Goal: Information Seeking & Learning: Learn about a topic

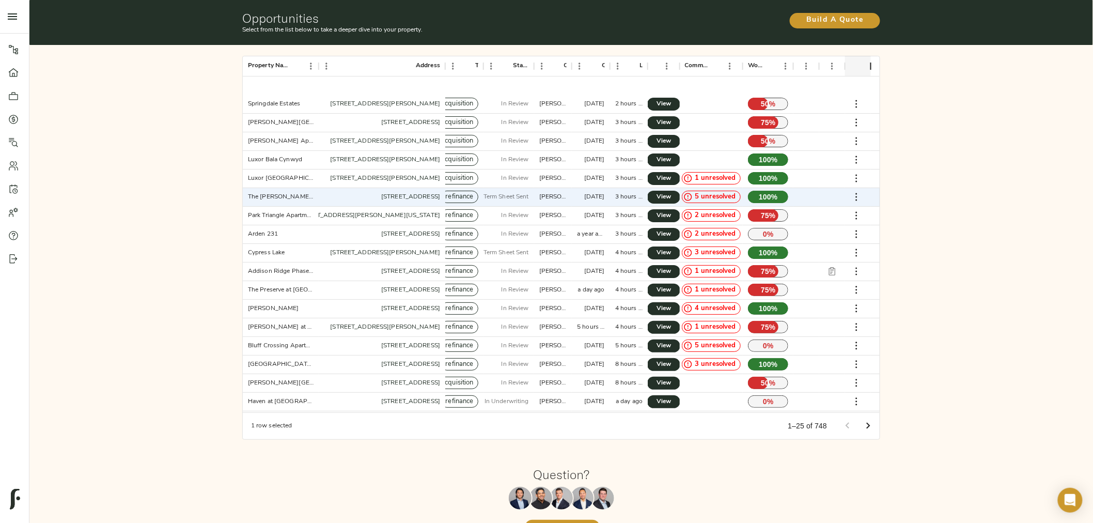
scroll to position [57, 0]
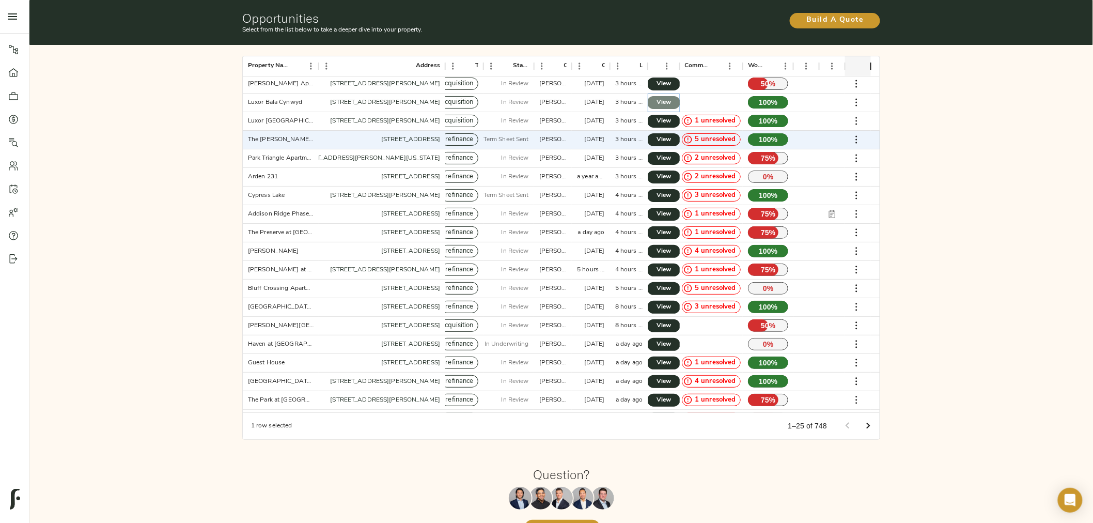
click at [662, 99] on span "View" at bounding box center [663, 102] width 12 height 11
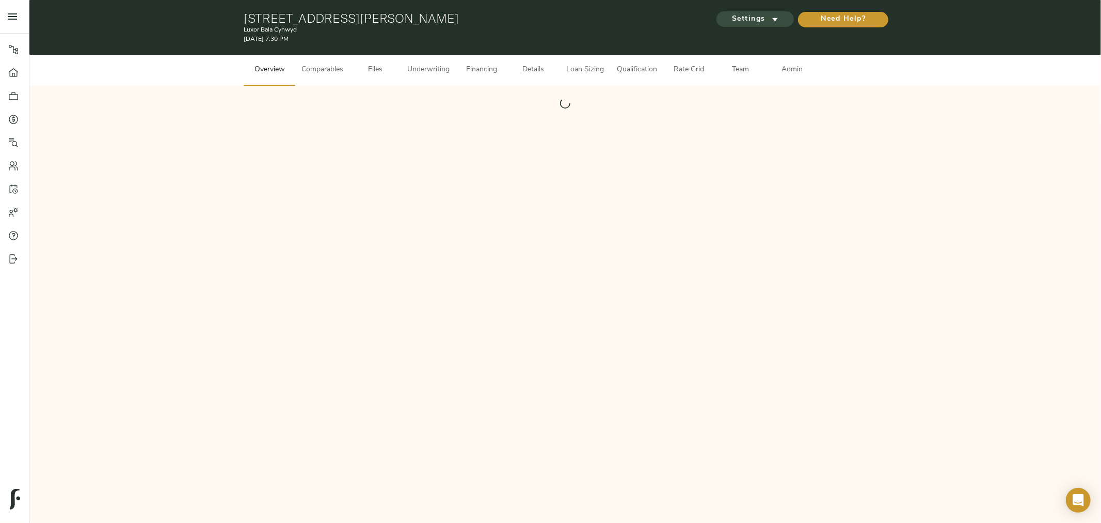
click at [757, 21] on span "Settings" at bounding box center [755, 19] width 57 height 13
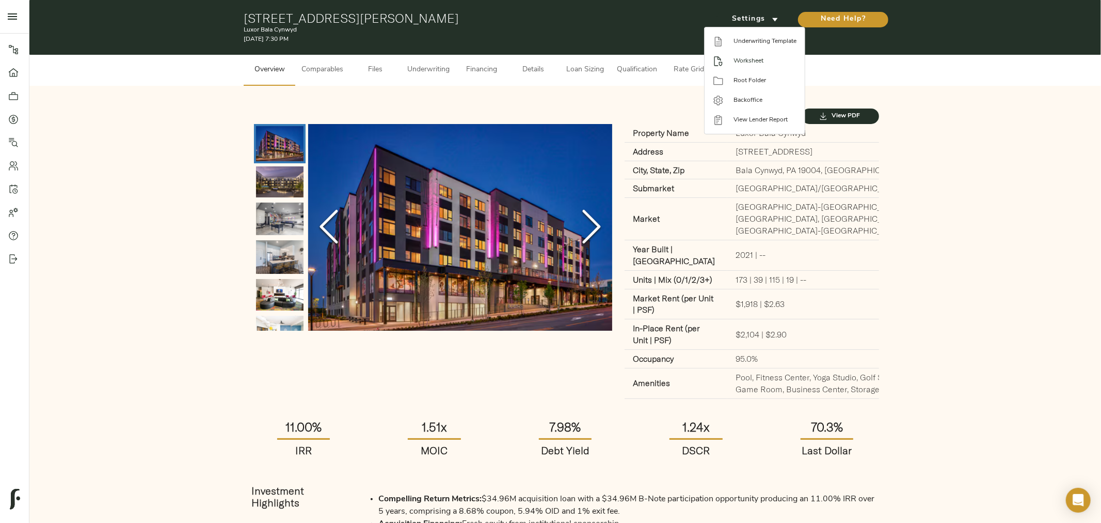
click at [750, 54] on li "Worksheet" at bounding box center [755, 61] width 100 height 20
click at [130, 161] on div at bounding box center [550, 261] width 1101 height 523
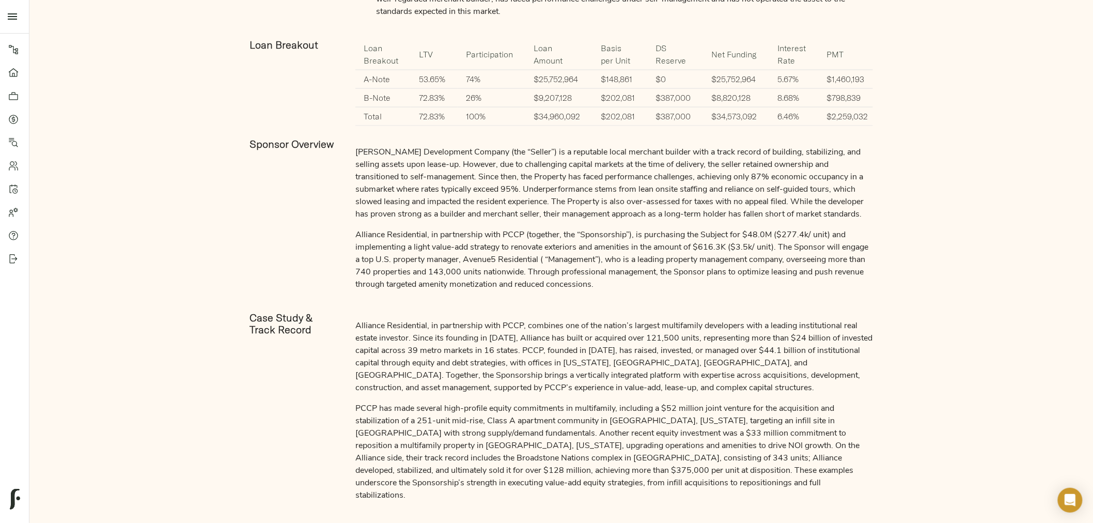
scroll to position [688, 0]
click at [428, 168] on p "Westrum Development Company (the “Seller”) is a reputable local merchant builde…" at bounding box center [613, 184] width 517 height 74
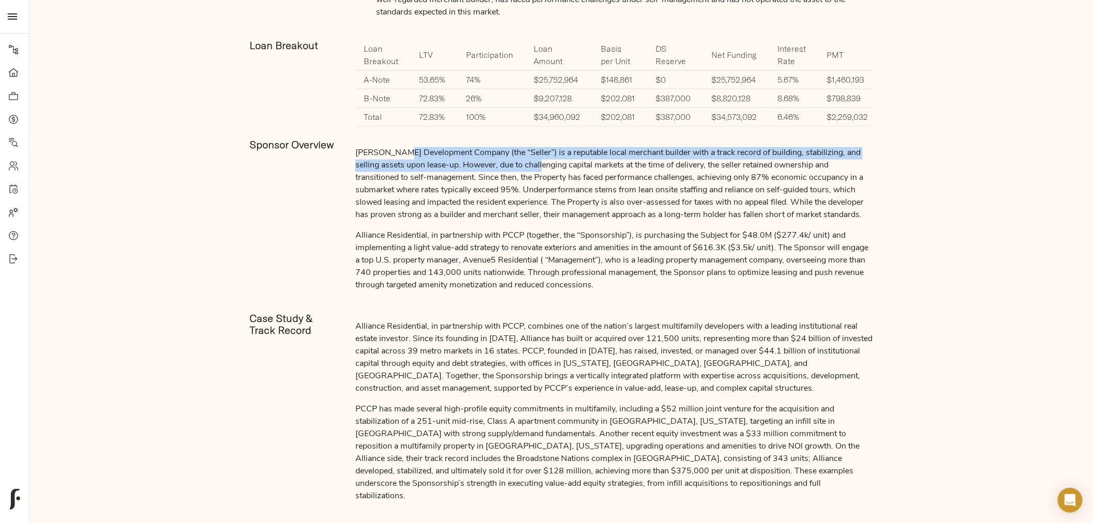
drag, startPoint x: 405, startPoint y: 178, endPoint x: 540, endPoint y: 182, distance: 134.8
click at [540, 182] on p "Westrum Development Company (the “Seller”) is a reputable local merchant builde…" at bounding box center [613, 184] width 517 height 74
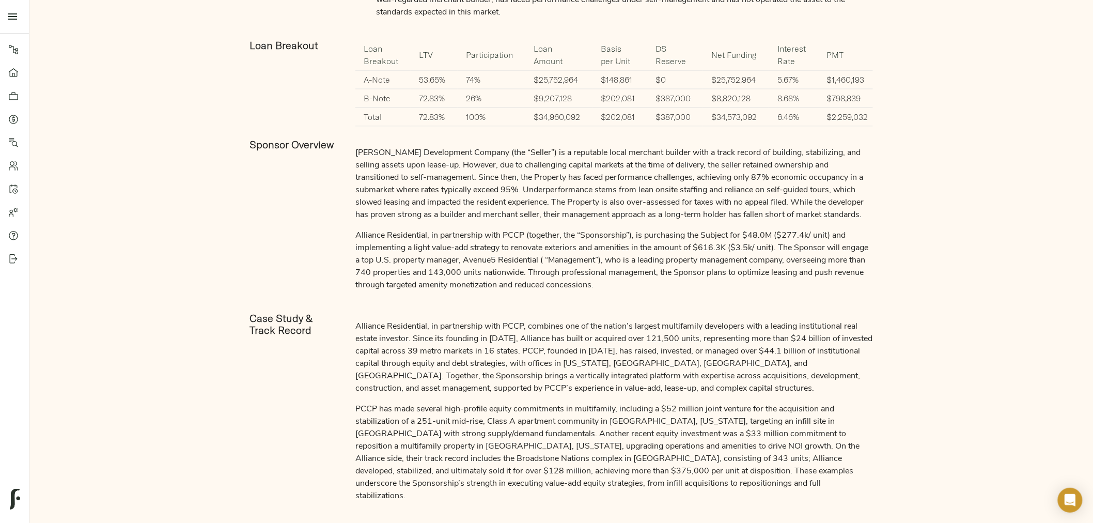
click at [441, 222] on p "Westrum Development Company (the “Seller”) is a reputable local merchant builde…" at bounding box center [613, 184] width 517 height 74
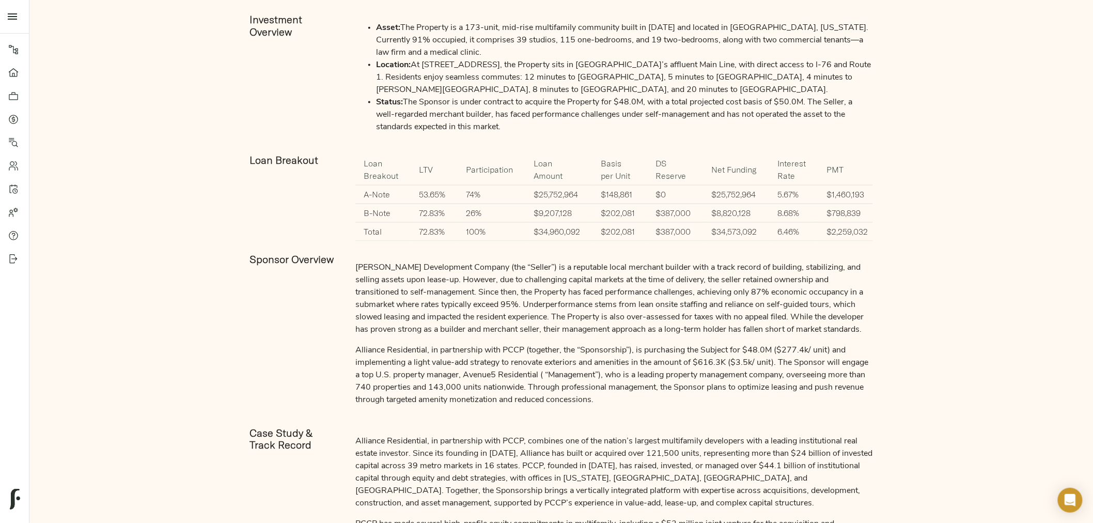
scroll to position [975, 0]
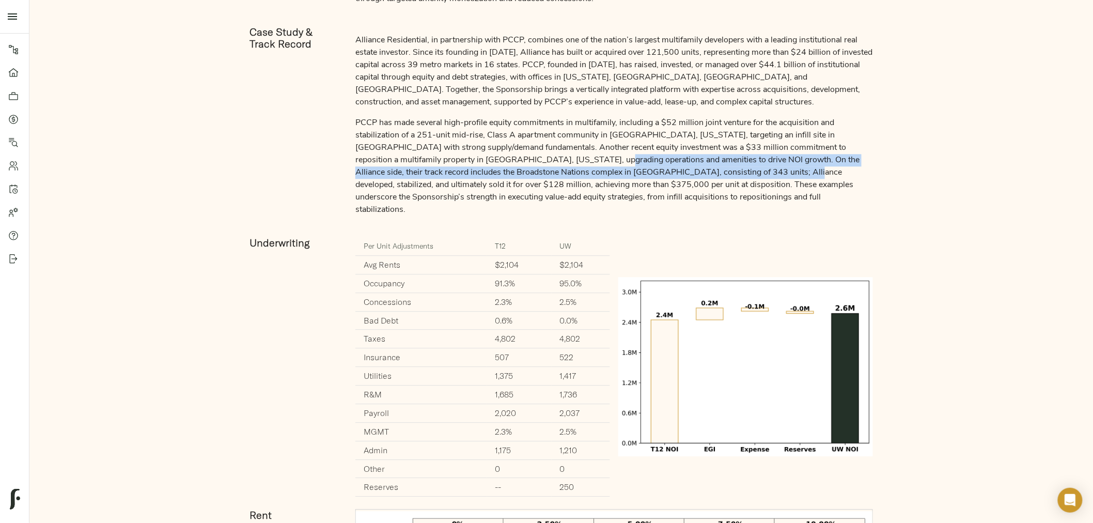
drag, startPoint x: 529, startPoint y: 181, endPoint x: 684, endPoint y: 192, distance: 155.3
click at [684, 192] on p "PCCP has made several high-profile equity commitments in multifamily, including…" at bounding box center [613, 166] width 517 height 99
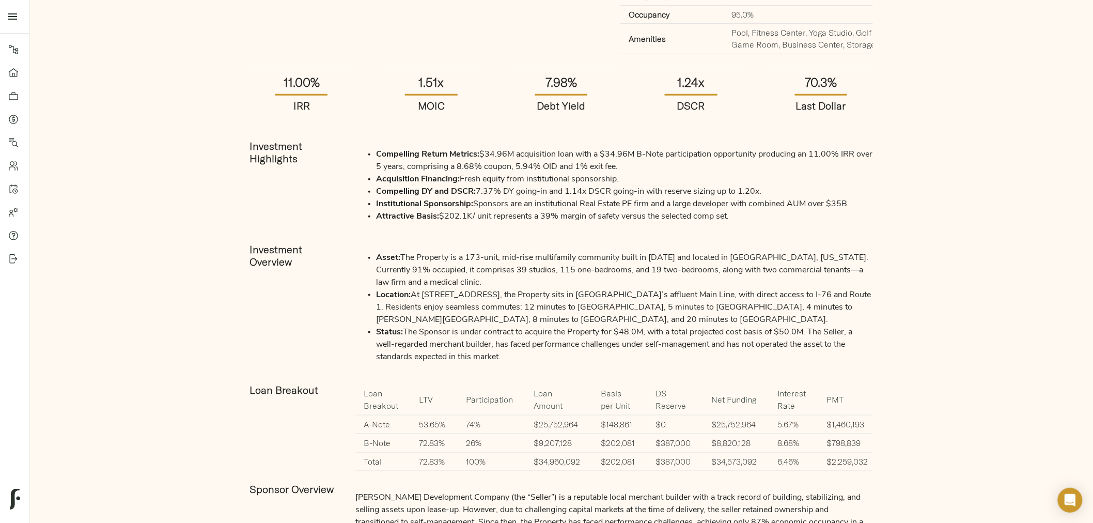
scroll to position [0, 0]
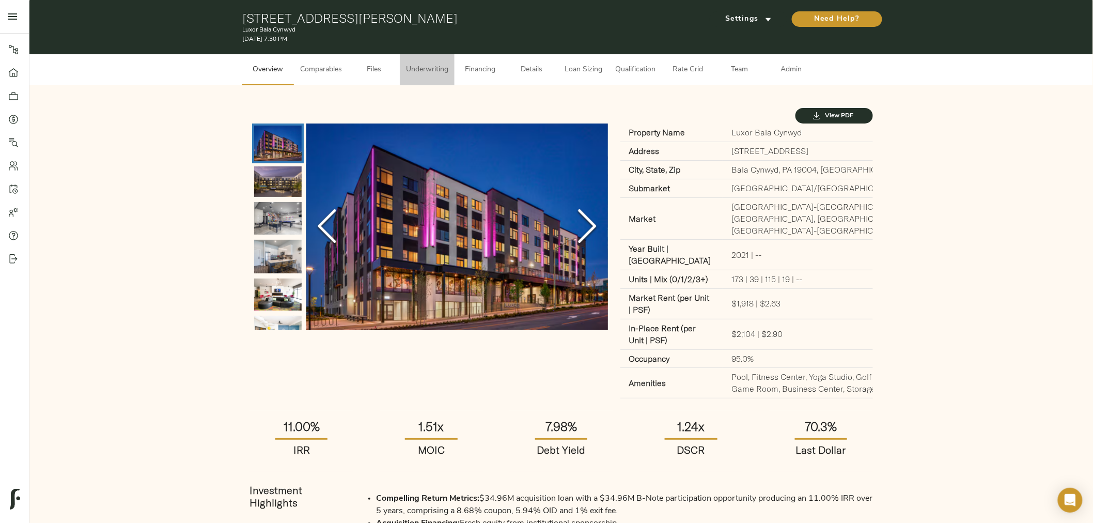
click at [415, 68] on span "Underwriting" at bounding box center [427, 70] width 42 height 13
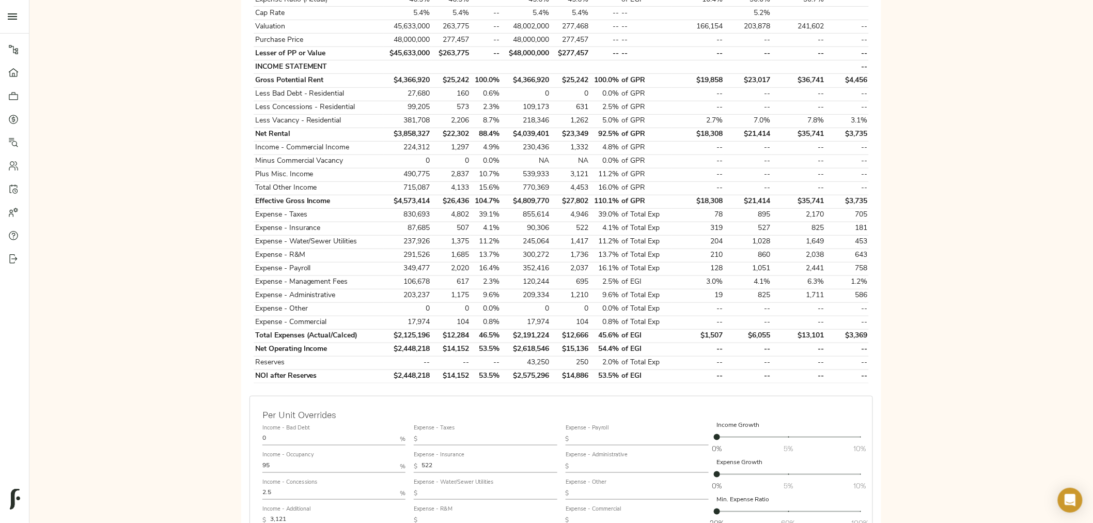
scroll to position [27, 0]
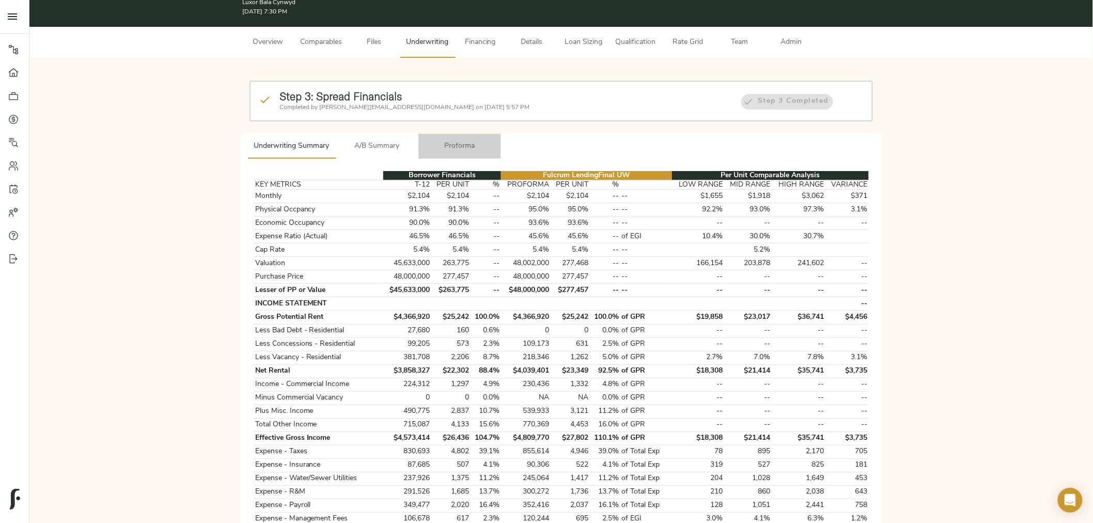
click at [455, 145] on span "Proforma" at bounding box center [459, 146] width 70 height 13
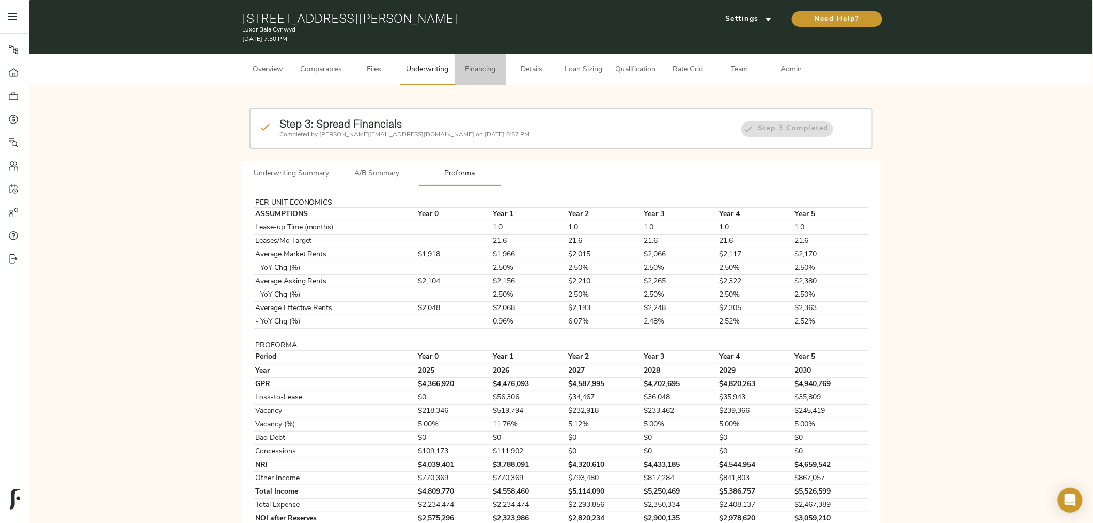
click at [471, 66] on span "Financing" at bounding box center [480, 70] width 39 height 13
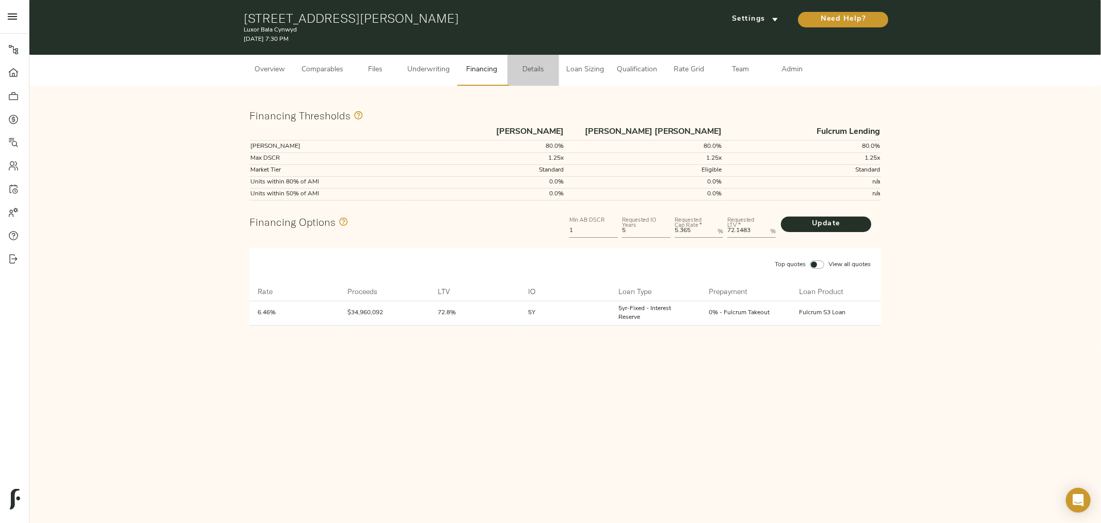
click at [527, 66] on span "Details" at bounding box center [533, 70] width 39 height 13
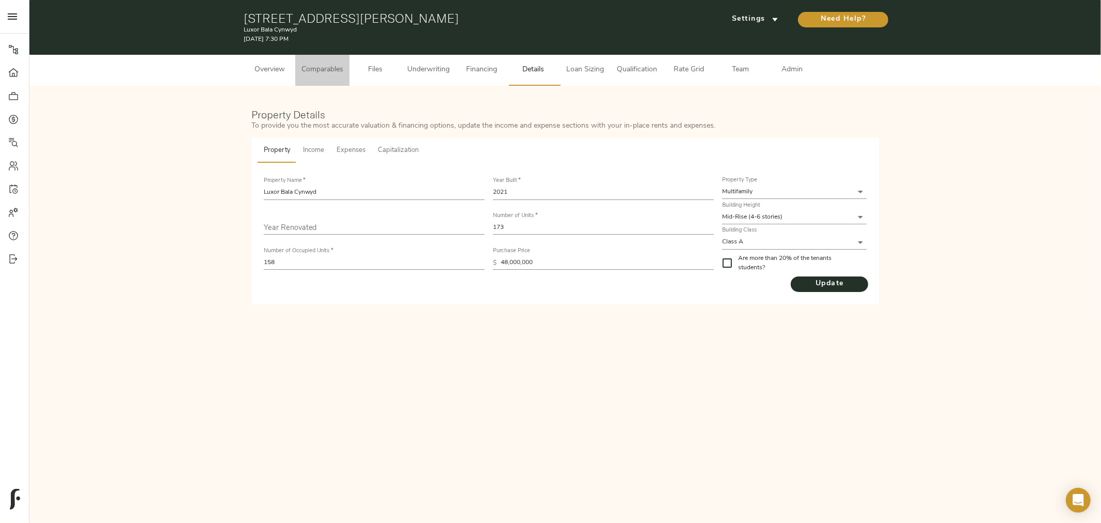
click at [328, 74] on span "Comparables" at bounding box center [323, 70] width 42 height 13
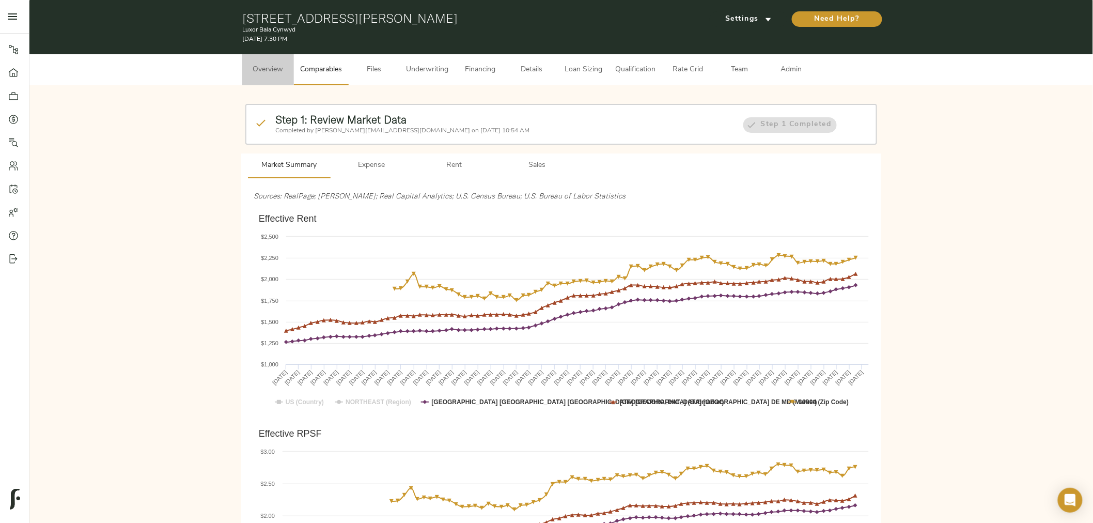
click at [255, 73] on span "Overview" at bounding box center [267, 70] width 39 height 13
